Goal: Transaction & Acquisition: Purchase product/service

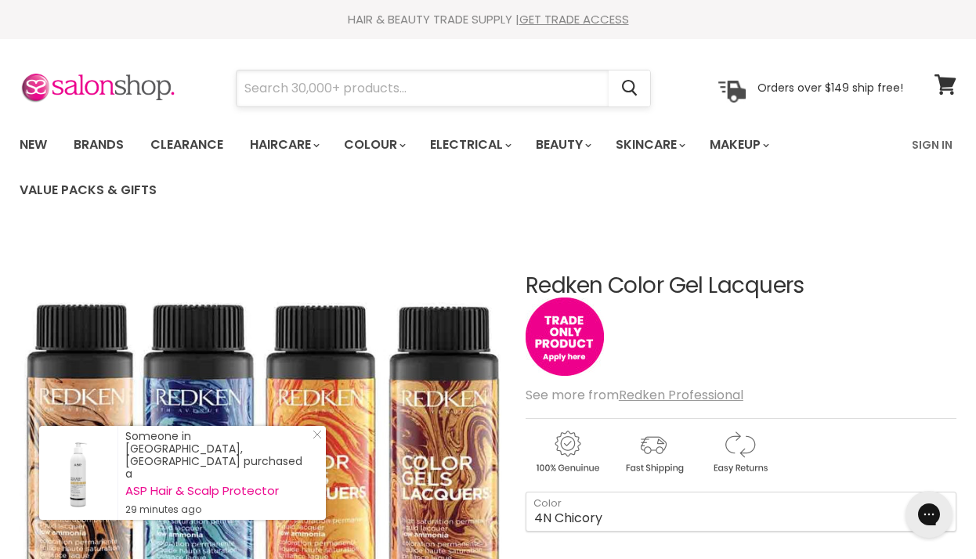
click at [476, 81] on input "Search" at bounding box center [423, 89] width 372 height 36
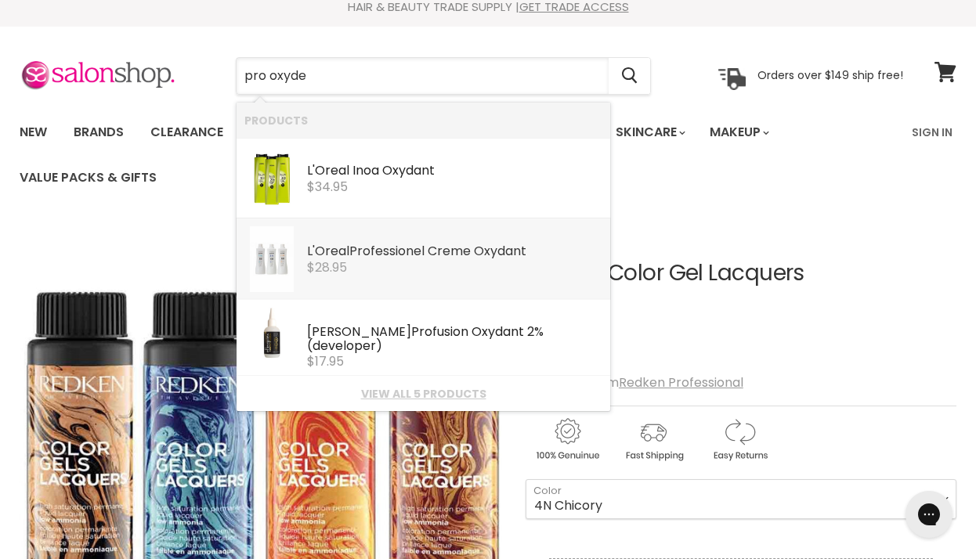
scroll to position [7, 0]
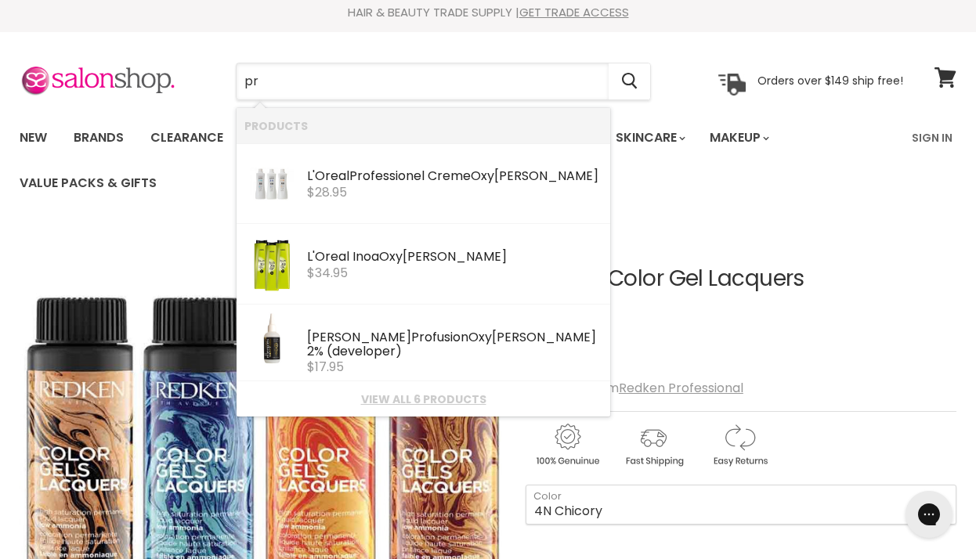
type input "p"
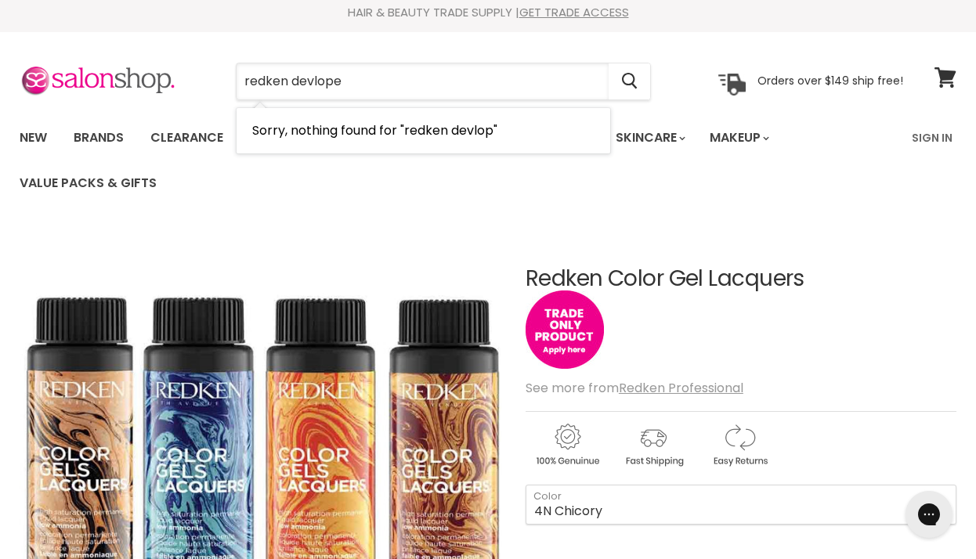
type input "redken devloper"
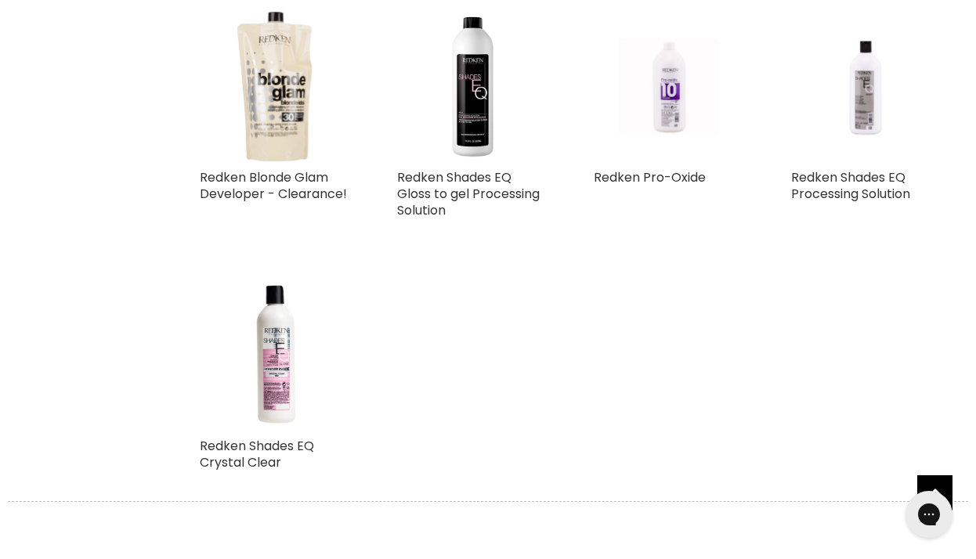
scroll to position [393, 0]
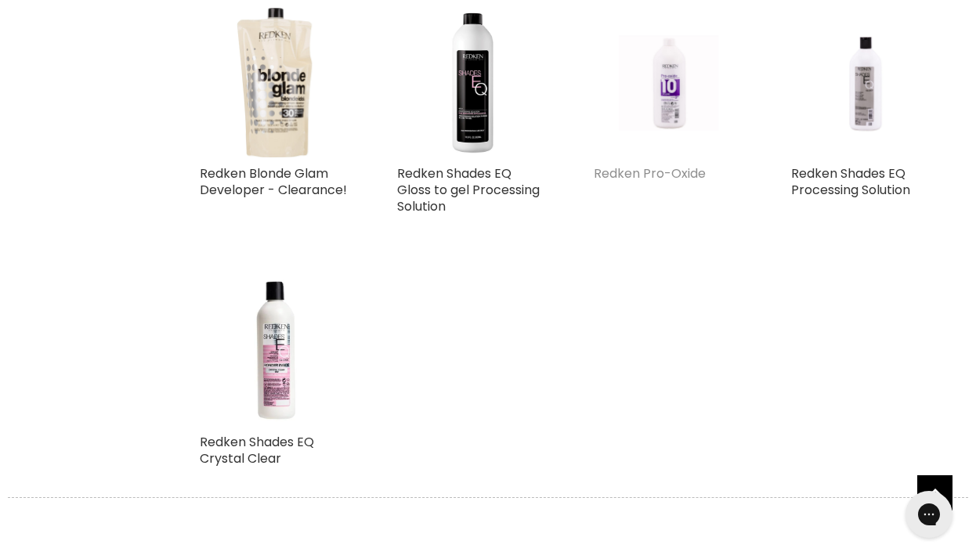
click at [659, 173] on link "Redken Pro-Oxide" at bounding box center [650, 174] width 112 height 18
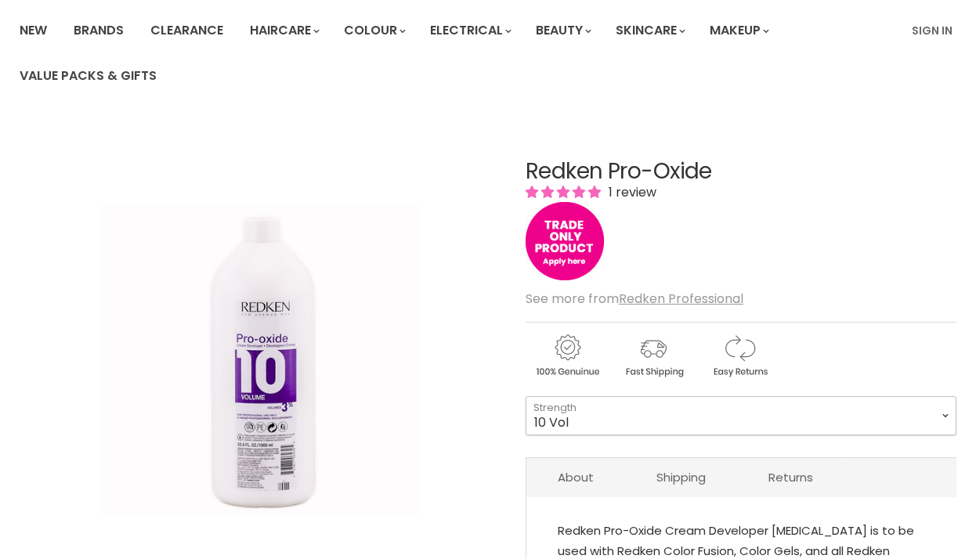
scroll to position [114, 0]
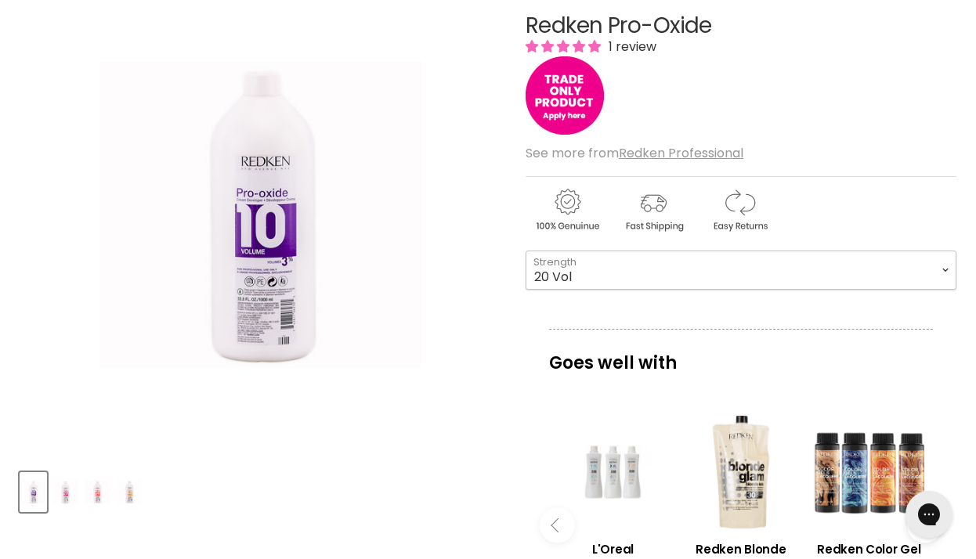
scroll to position [259, 0]
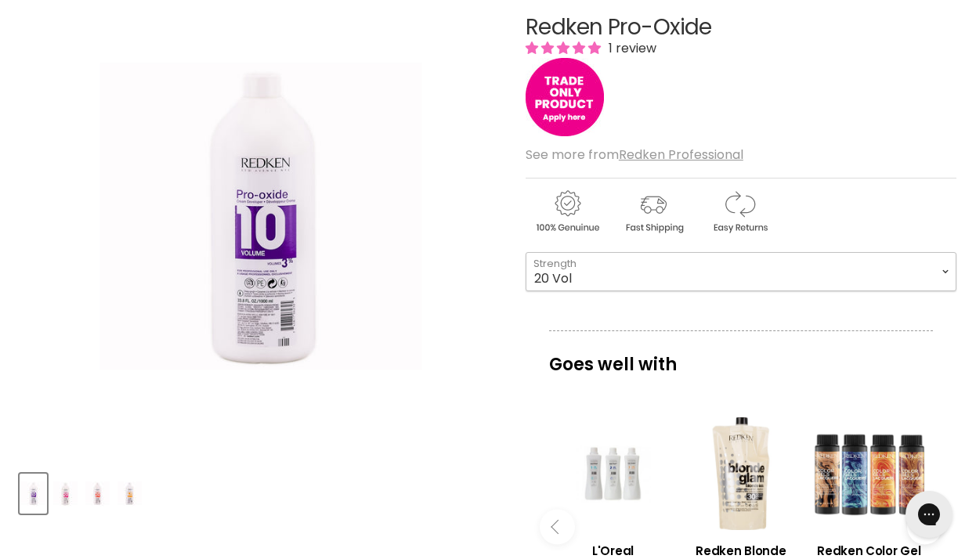
select select "20 Vol"
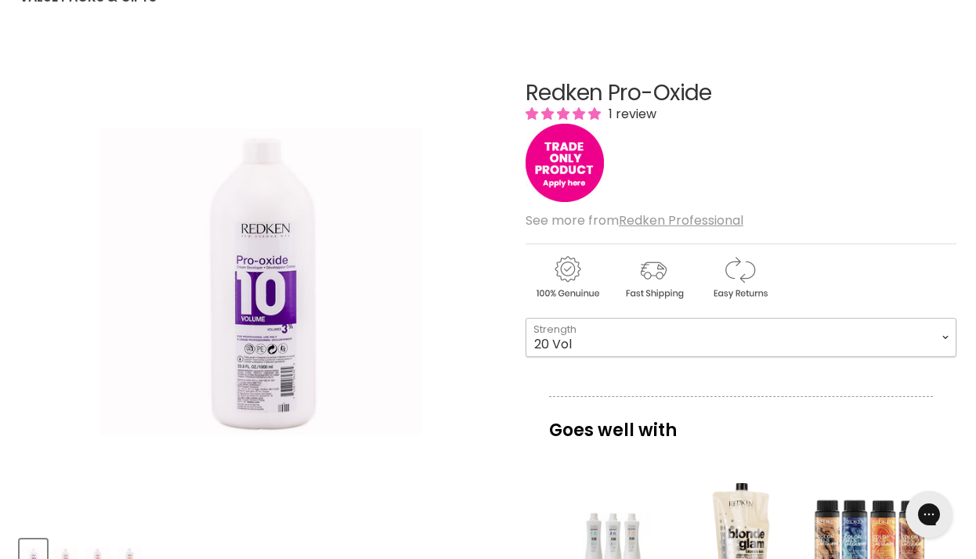
scroll to position [194, 0]
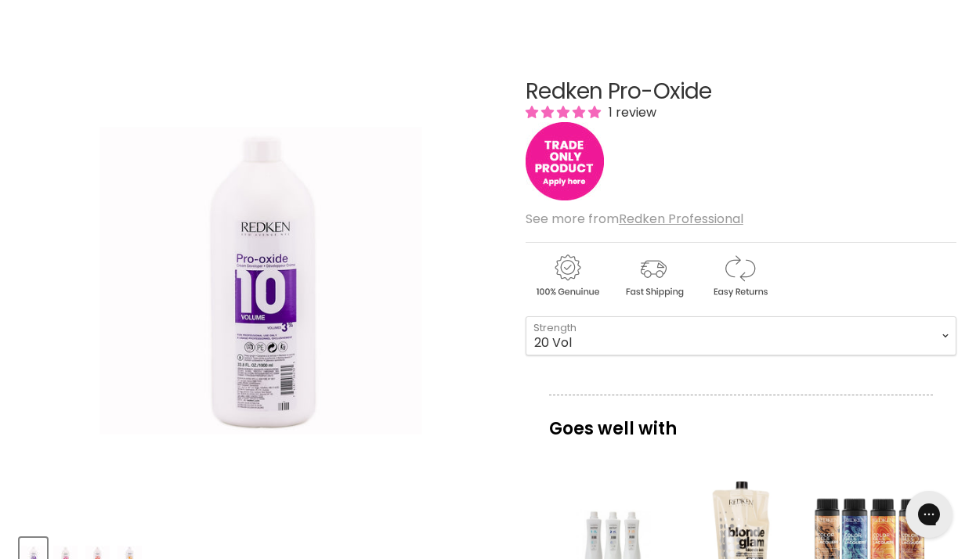
click at [566, 154] on img "Main content" at bounding box center [565, 161] width 78 height 78
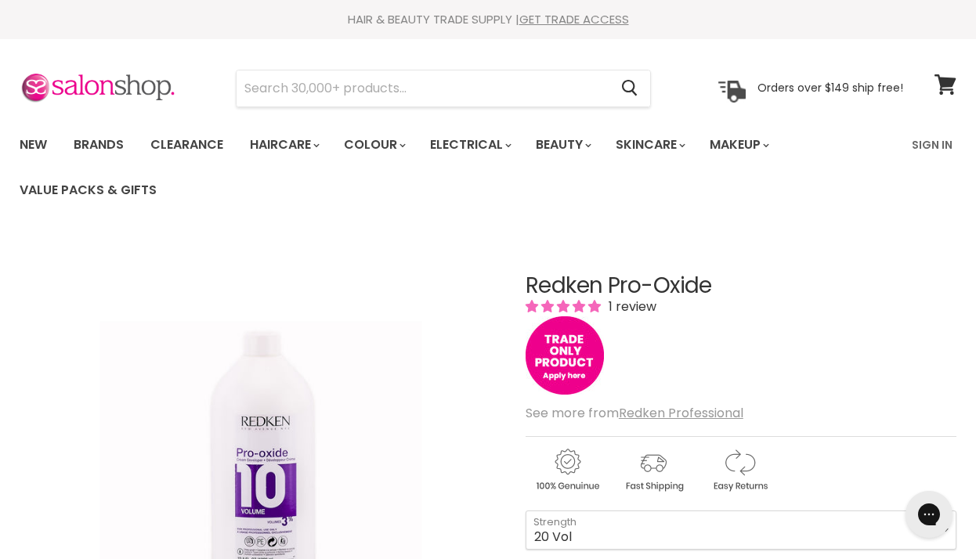
scroll to position [0, 0]
click at [556, 16] on link "GET TRADE ACCESS" at bounding box center [575, 19] width 110 height 16
